Goal: Find specific page/section: Find specific page/section

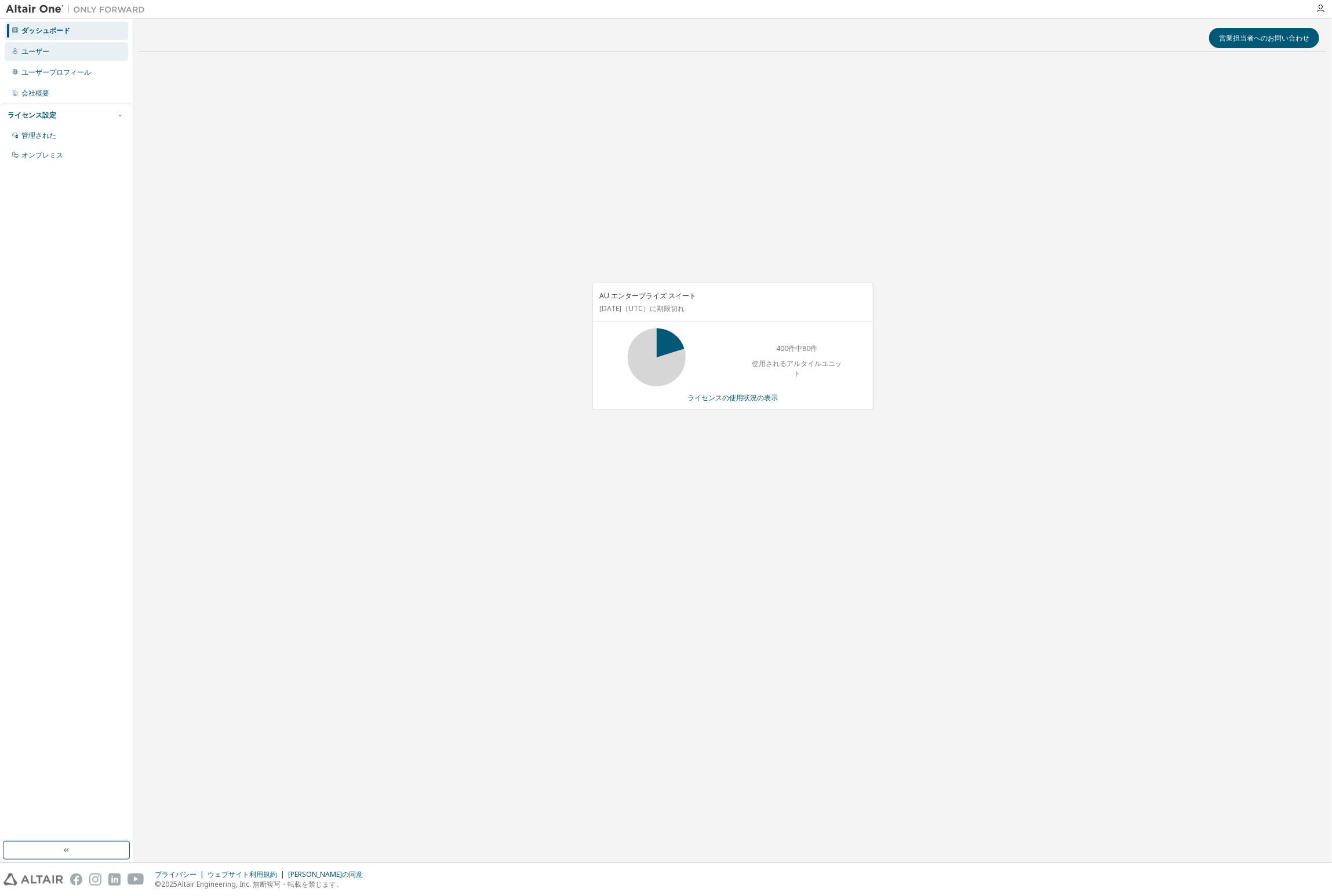
click at [41, 52] on font "ユーザー" at bounding box center [35, 51] width 28 height 10
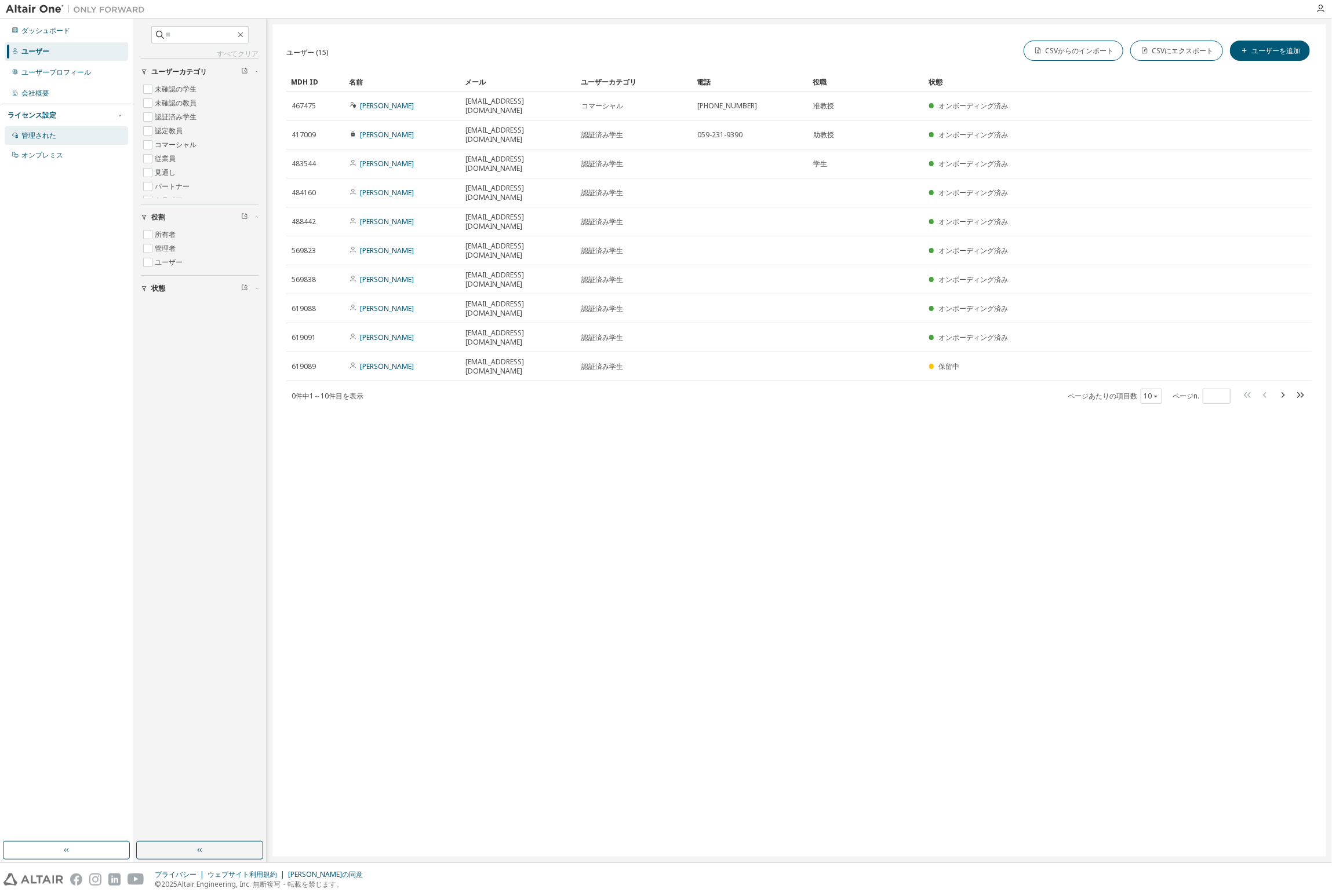
click at [61, 137] on div "管理された" at bounding box center [66, 136] width 124 height 18
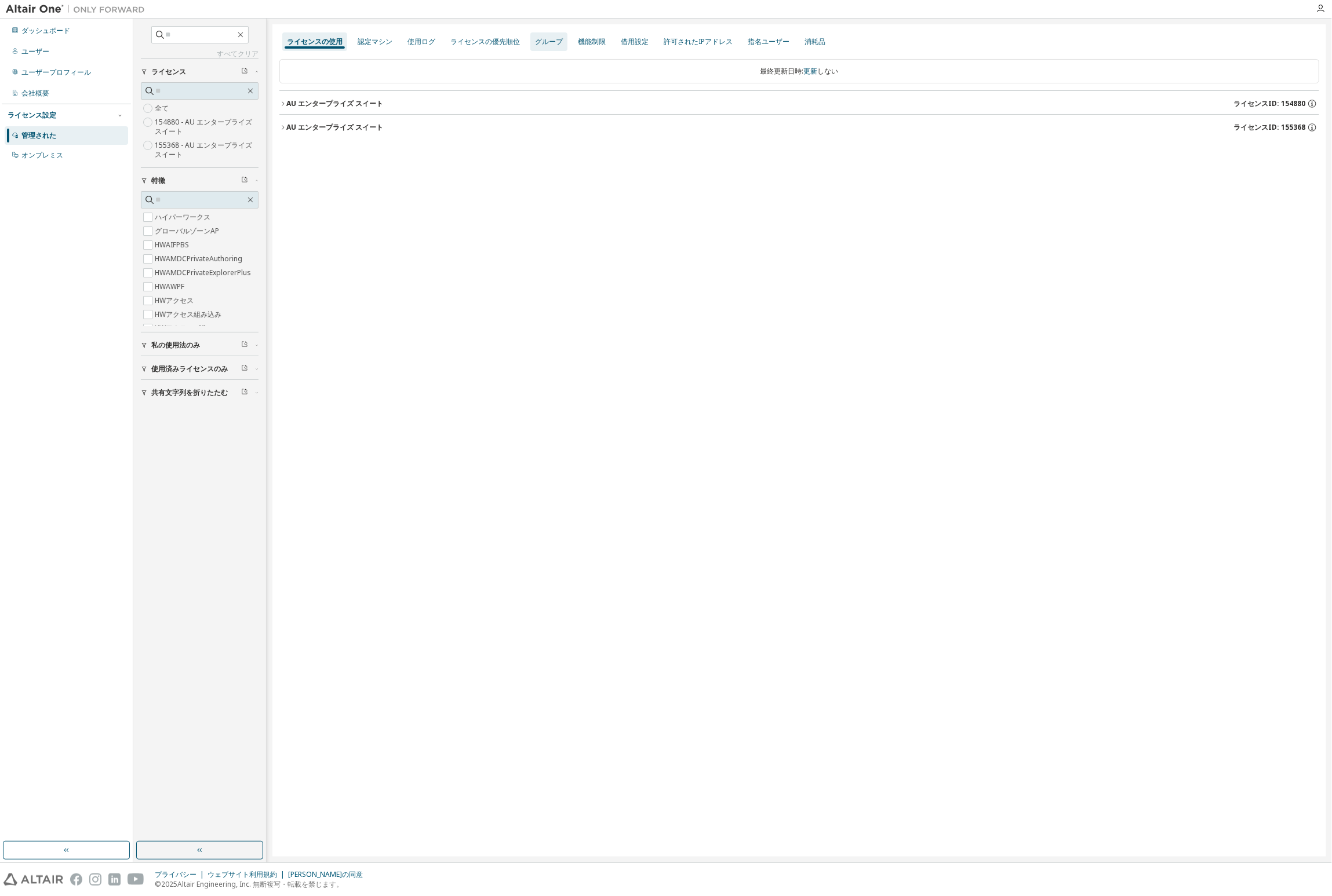
click at [536, 37] on font "グループ" at bounding box center [549, 41] width 28 height 10
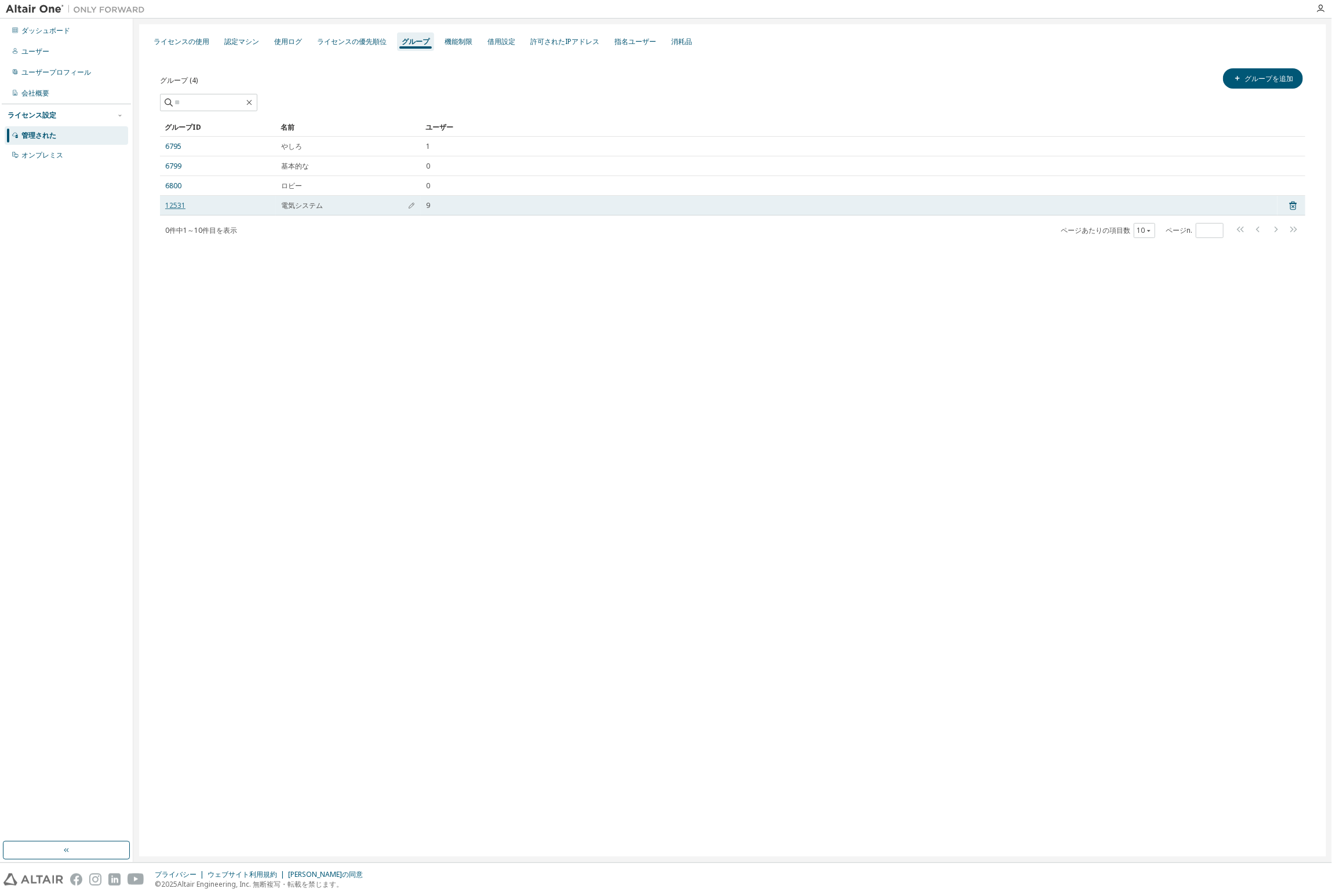
click at [169, 206] on font "12531" at bounding box center [175, 205] width 20 height 10
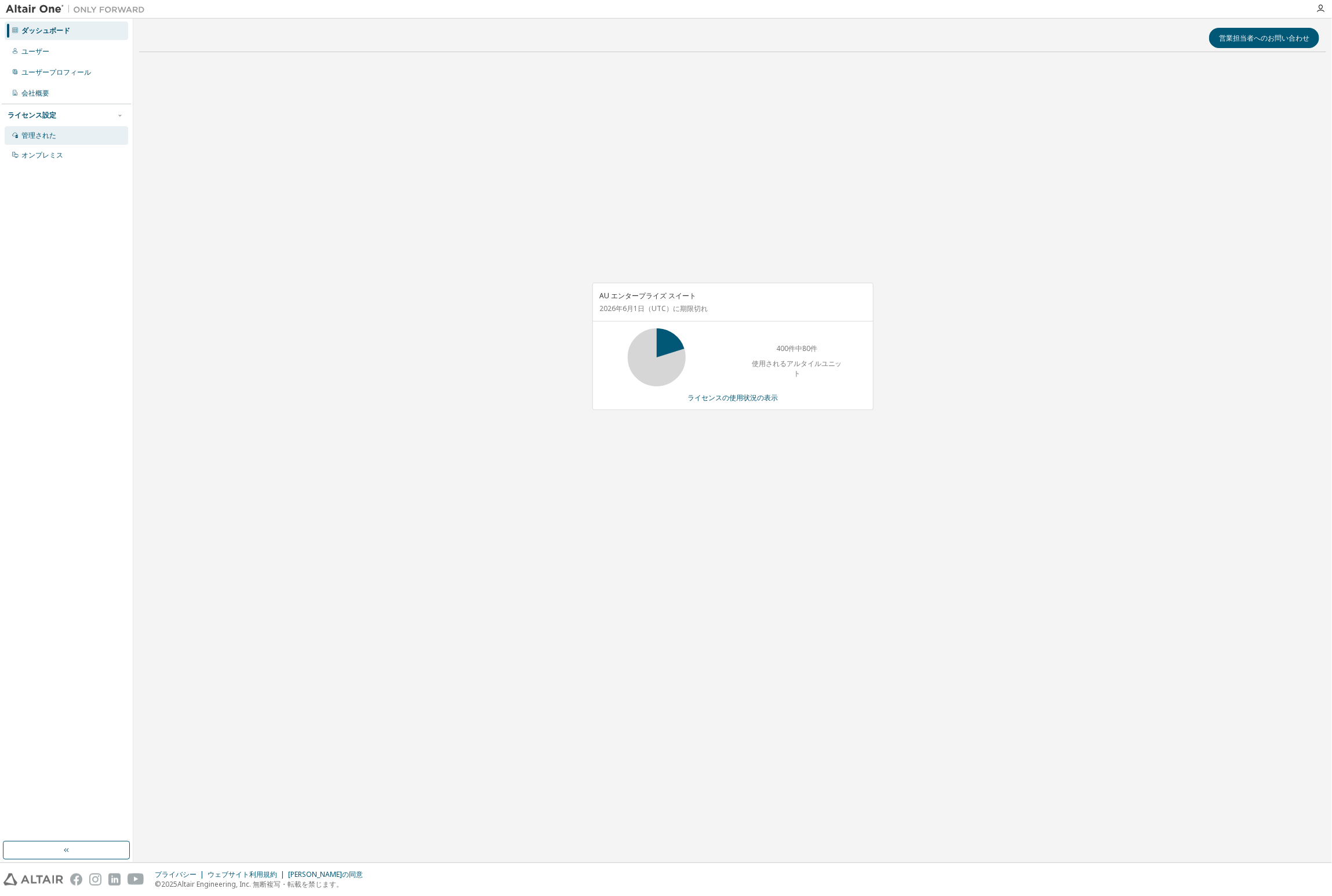
click at [34, 132] on font "管理された" at bounding box center [39, 135] width 35 height 10
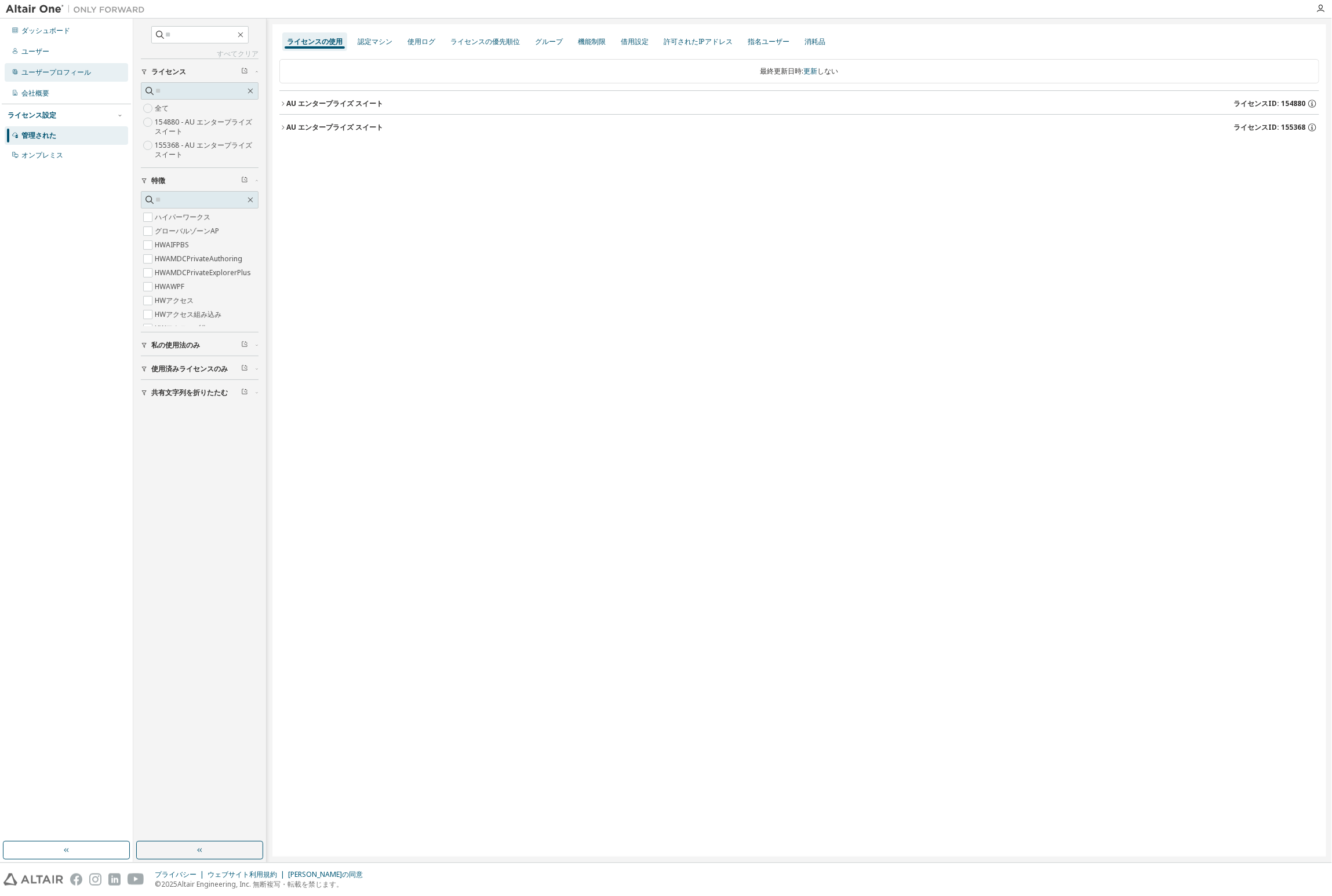
click at [36, 67] on div "ユーザープロフィール" at bounding box center [66, 72] width 124 height 18
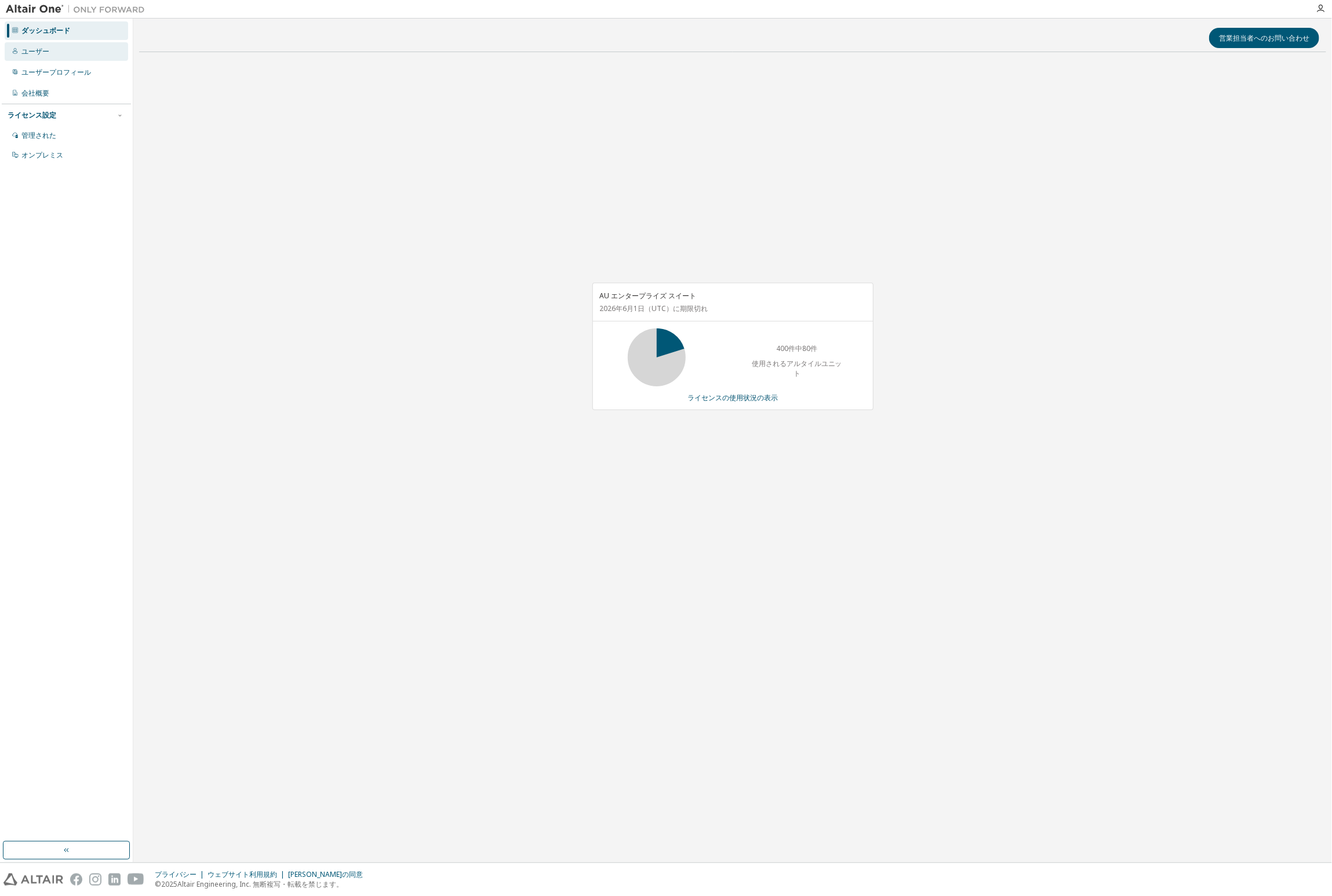
click at [45, 51] on font "ユーザー" at bounding box center [35, 51] width 28 height 10
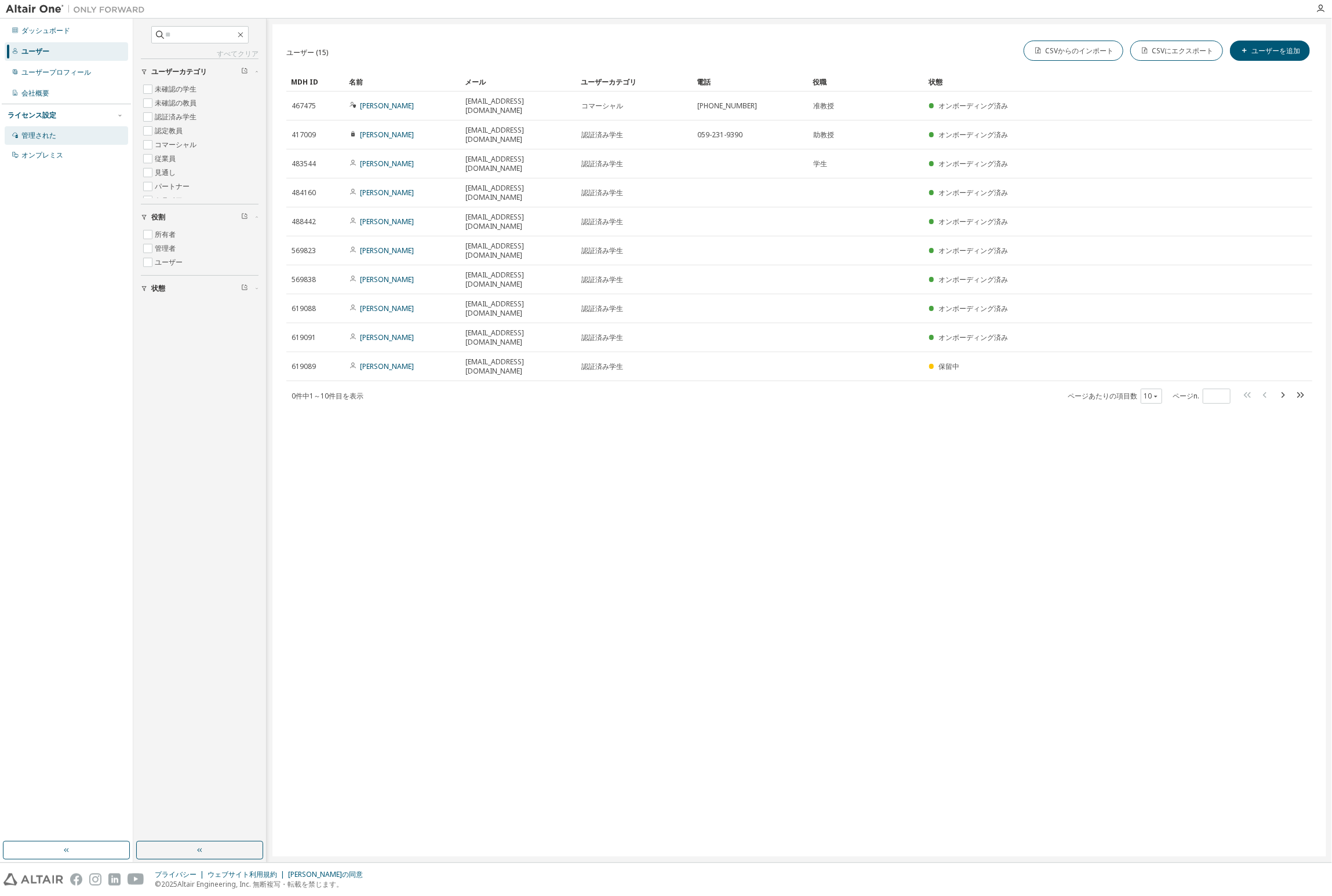
click at [32, 133] on font "管理された" at bounding box center [39, 135] width 35 height 10
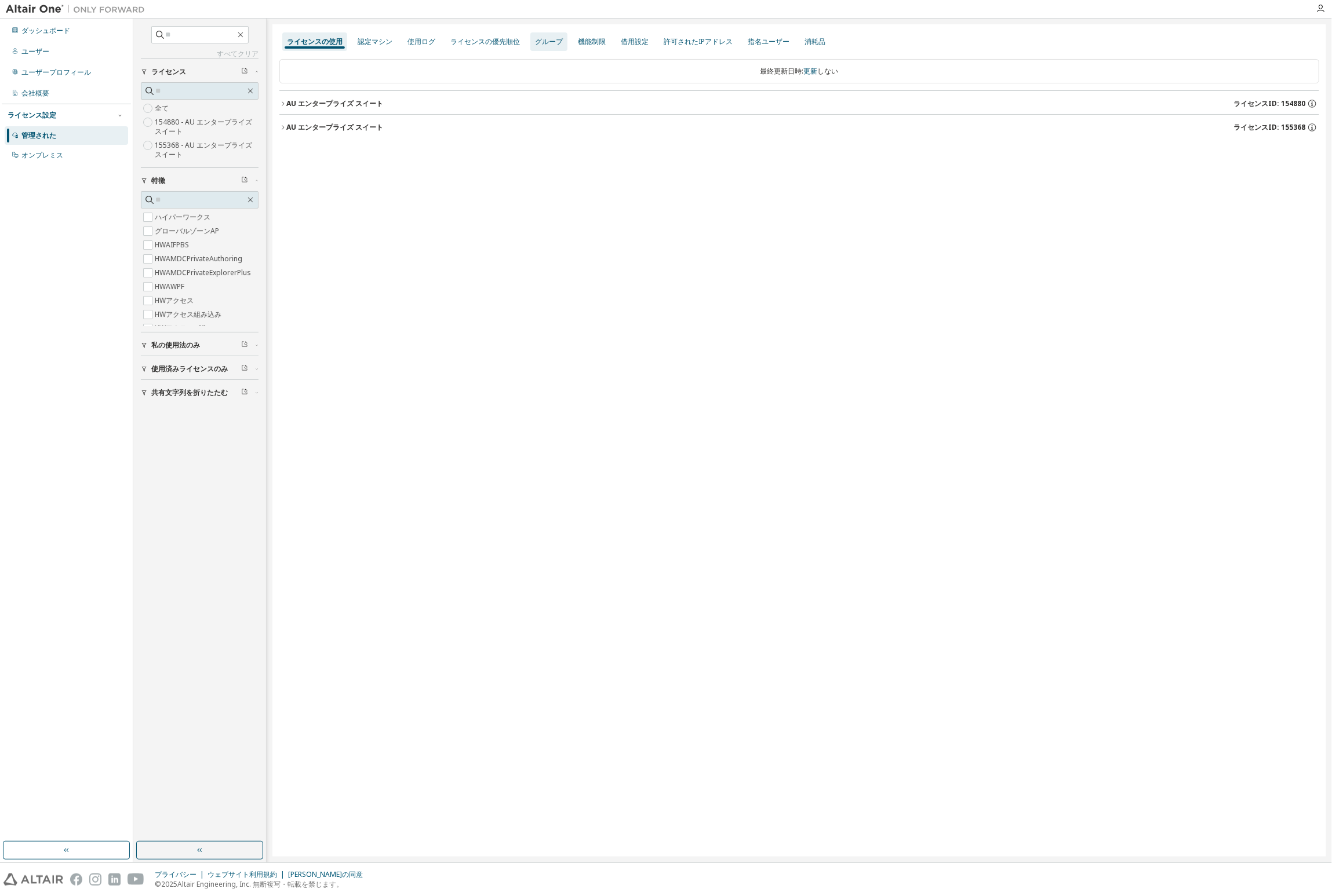
click at [549, 45] on font "グループ" at bounding box center [549, 41] width 28 height 10
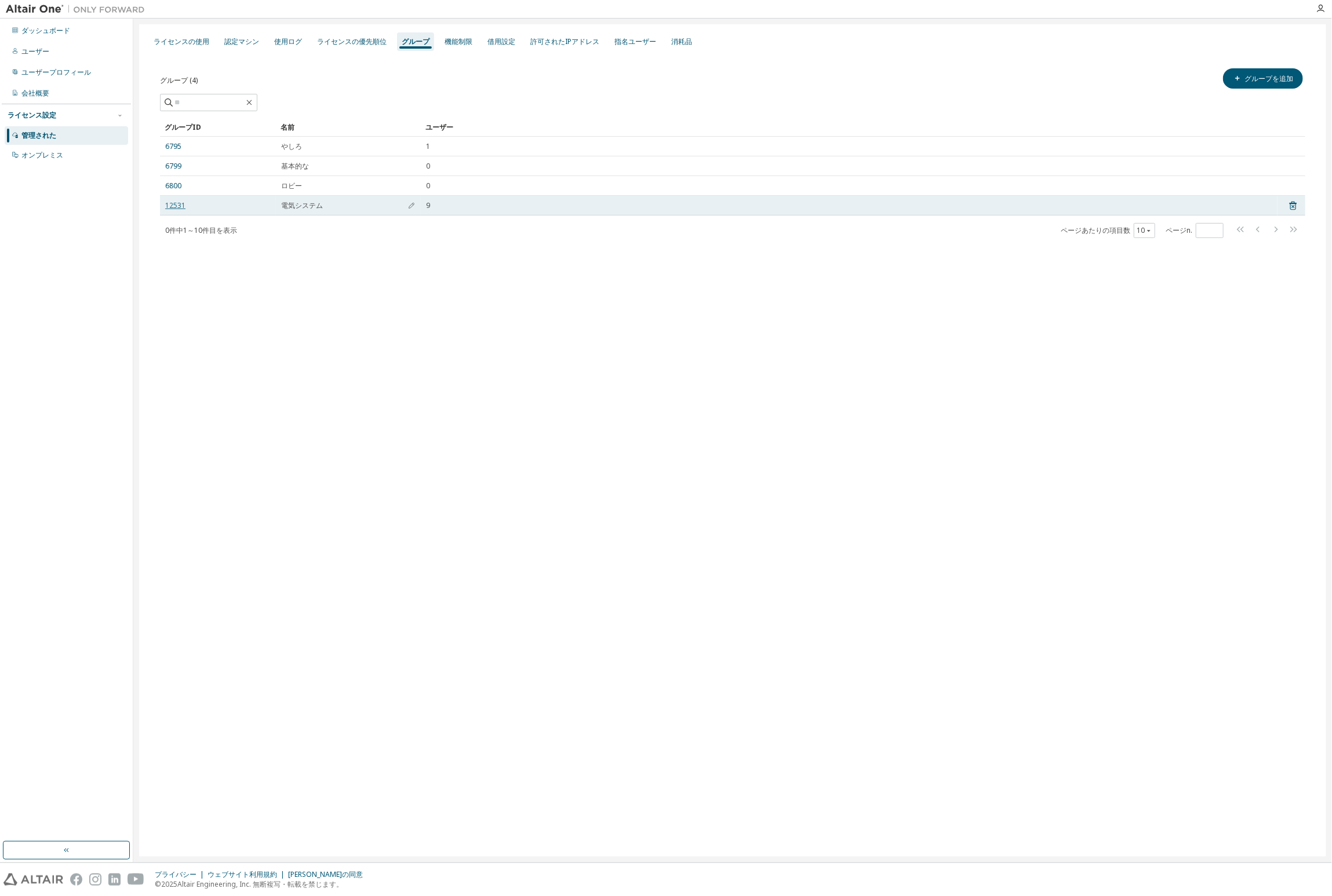
click at [181, 205] on font "12531" at bounding box center [175, 205] width 20 height 10
